Goal: Navigation & Orientation: Find specific page/section

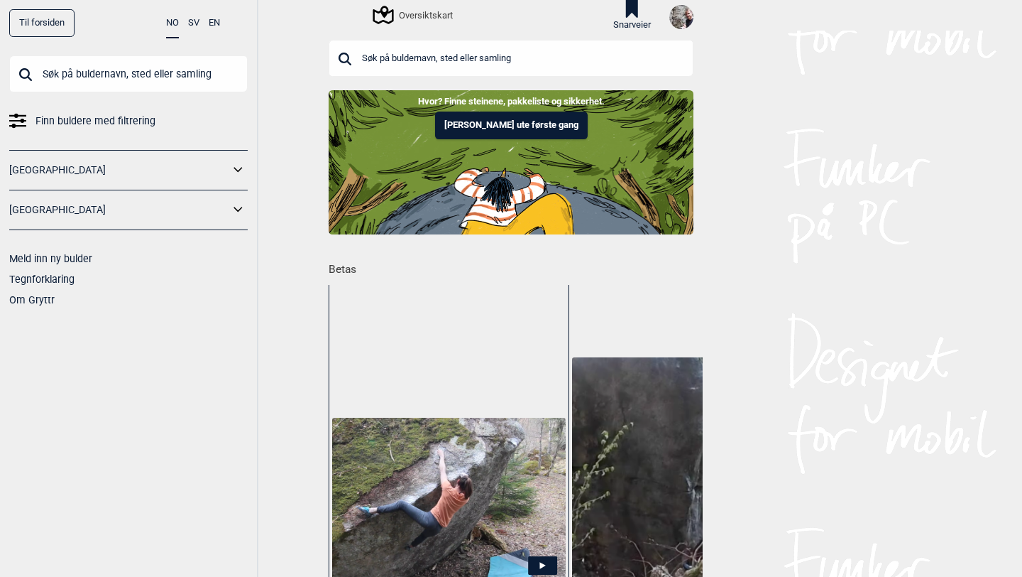
click at [129, 66] on input "text" at bounding box center [128, 73] width 239 height 37
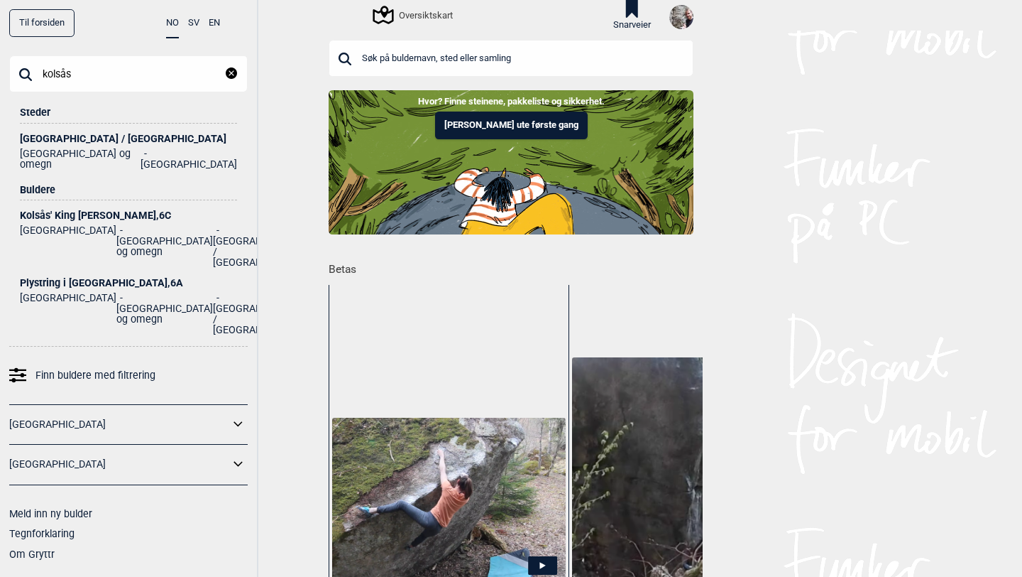
type input "kolsås"
click at [71, 136] on div "[GEOGRAPHIC_DATA] / [GEOGRAPHIC_DATA]" at bounding box center [128, 138] width 217 height 11
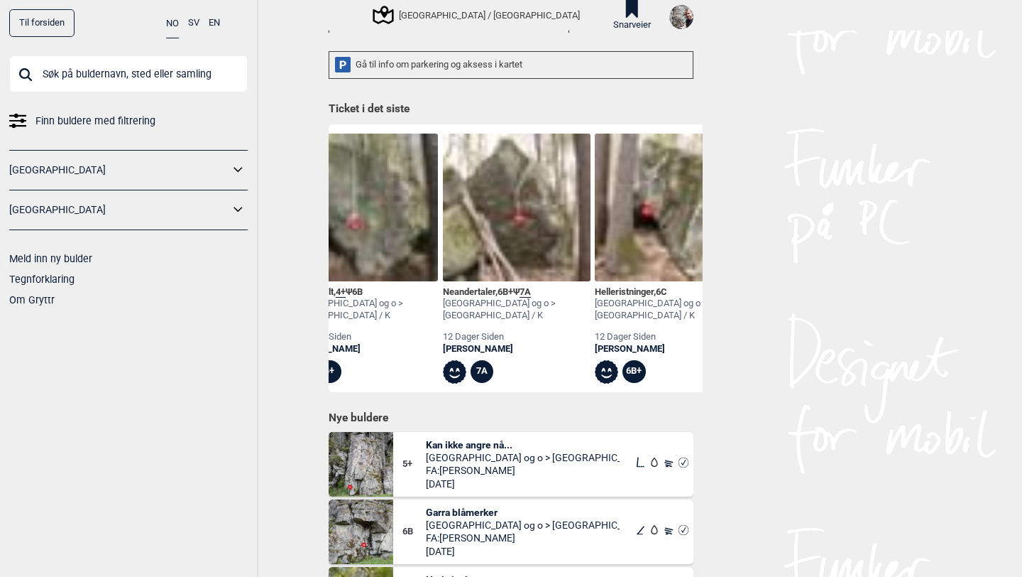
scroll to position [0, 1876]
click at [513, 217] on img at bounding box center [516, 207] width 148 height 148
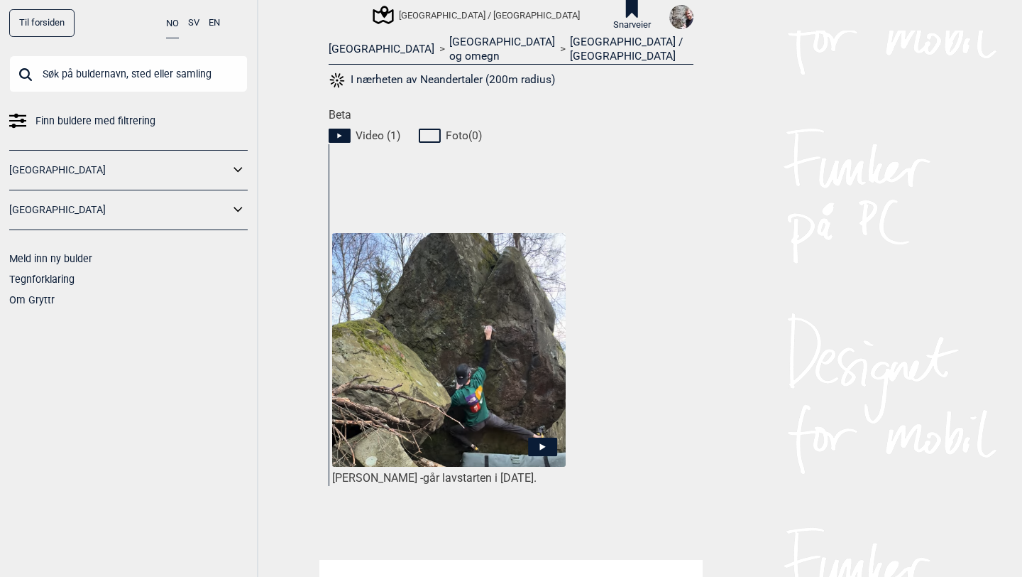
scroll to position [618, 0]
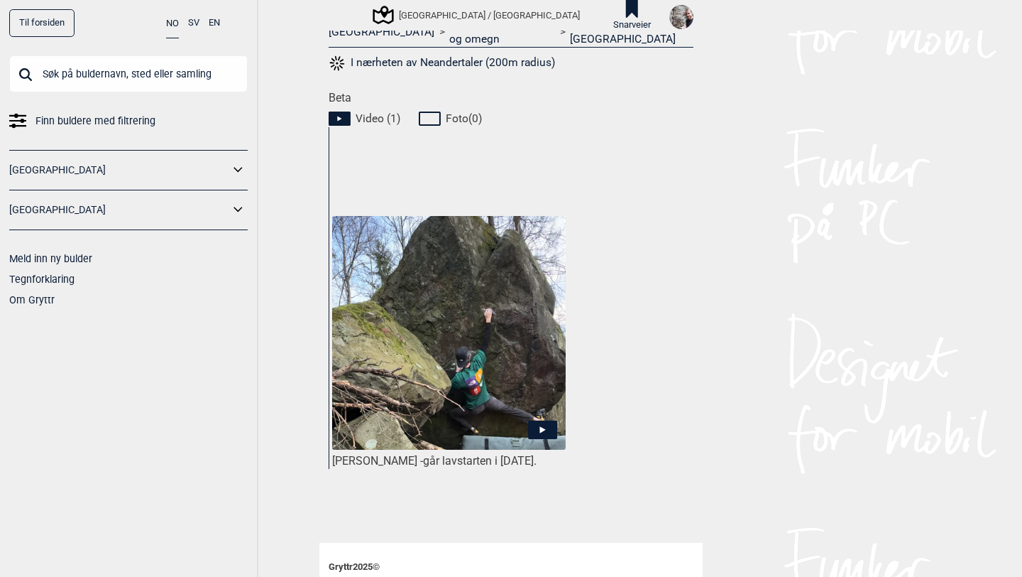
click at [553, 420] on icon at bounding box center [542, 429] width 29 height 18
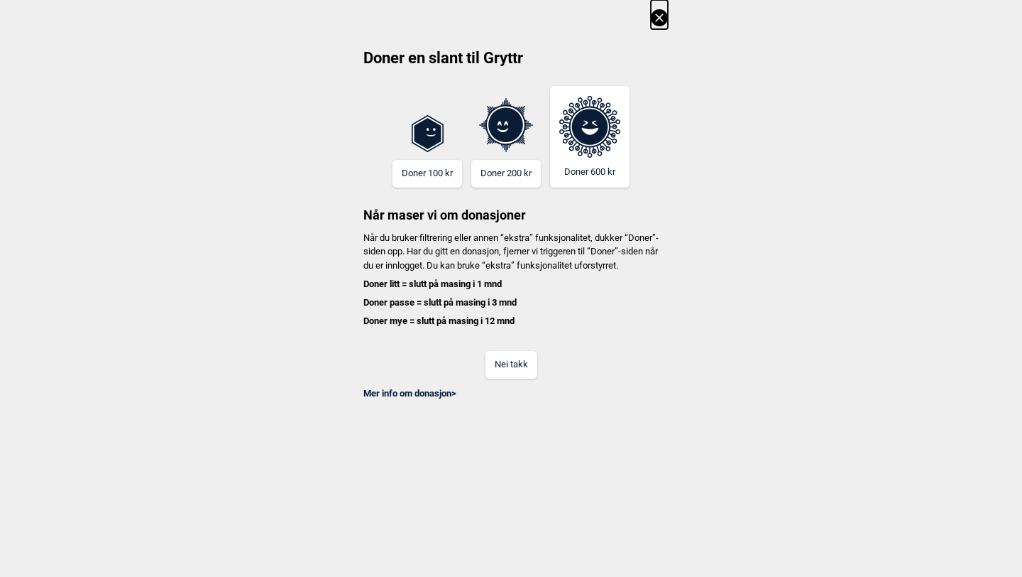
click at [501, 365] on button "Nei takk" at bounding box center [512, 365] width 52 height 28
